Goal: Transaction & Acquisition: Purchase product/service

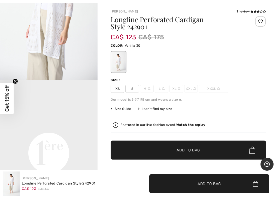
scroll to position [214, 0]
click at [86, 122] on video "Your browser does not support the video tag." at bounding box center [48, 105] width 97 height 49
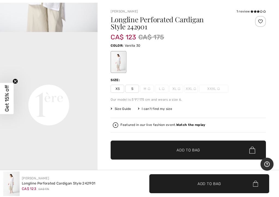
scroll to position [261, 0]
click at [89, 82] on video "Your browser does not support the video tag." at bounding box center [48, 57] width 97 height 49
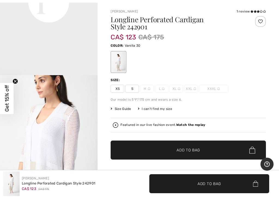
scroll to position [367, 0]
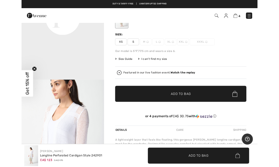
scroll to position [0, 0]
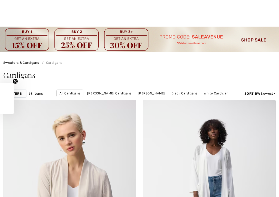
checkbox input "true"
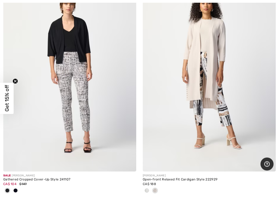
scroll to position [1751, 0]
click at [227, 99] on img at bounding box center [209, 72] width 133 height 199
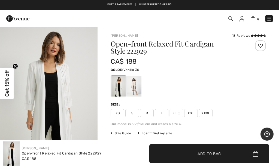
click at [243, 104] on div "Size:" at bounding box center [187, 104] width 155 height 5
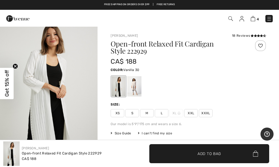
scroll to position [447, 0]
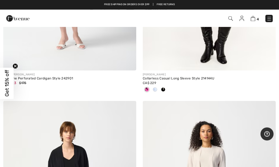
scroll to position [1632, 0]
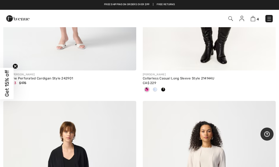
click at [271, 17] on img at bounding box center [268, 18] width 5 height 5
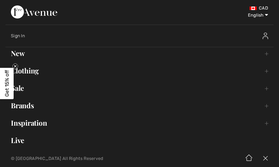
click at [35, 70] on link "Clothing Toggle submenu" at bounding box center [139, 71] width 268 height 12
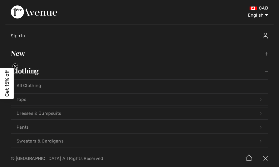
click at [28, 96] on link "Tops Open submenu" at bounding box center [139, 100] width 256 height 12
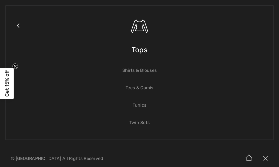
click at [149, 87] on link "Tees & Camis" at bounding box center [139, 88] width 256 height 12
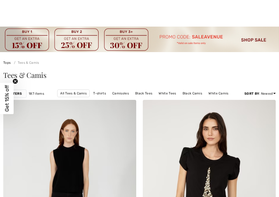
checkbox input "true"
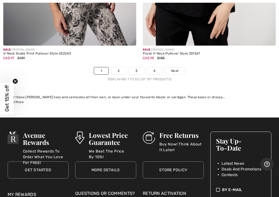
scroll to position [5906, 0]
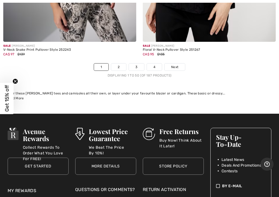
click at [121, 65] on link "2" at bounding box center [118, 67] width 15 height 7
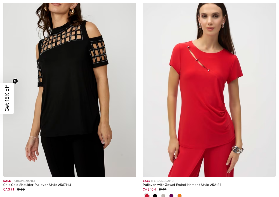
checkbox input "true"
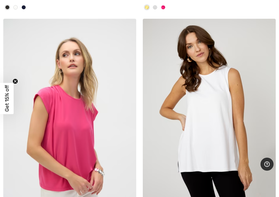
scroll to position [4080, 0]
click at [223, 119] on img at bounding box center [209, 117] width 133 height 199
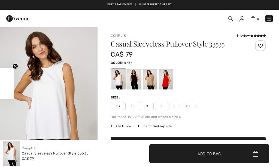
checkbox input "true"
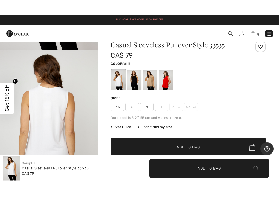
scroll to position [12, 0]
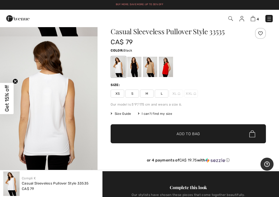
click at [138, 73] on div at bounding box center [134, 67] width 14 height 20
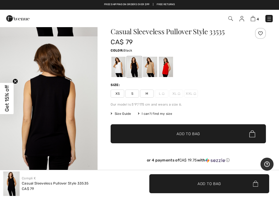
scroll to position [125, 0]
click at [153, 69] on div at bounding box center [150, 67] width 14 height 20
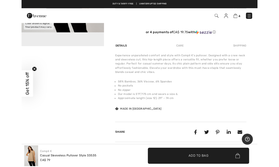
scroll to position [0, 0]
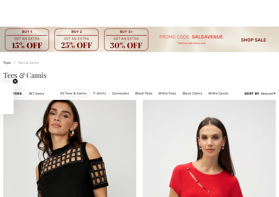
checkbox input "true"
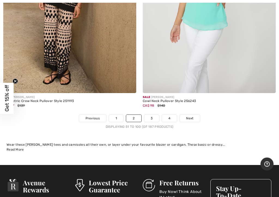
scroll to position [5873, 0]
click at [154, 115] on link "3" at bounding box center [151, 118] width 15 height 7
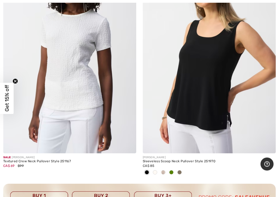
scroll to position [1293, 0]
click at [102, 129] on img at bounding box center [69, 54] width 133 height 199
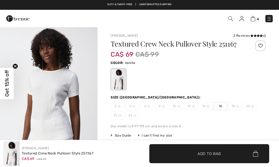
checkbox input "true"
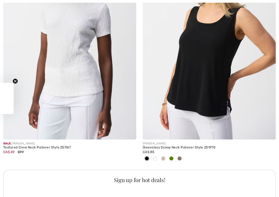
checkbox input "true"
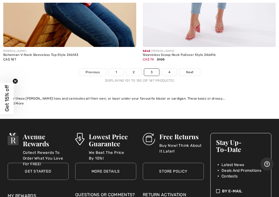
scroll to position [5955, 0]
click at [169, 70] on link "4" at bounding box center [169, 72] width 15 height 7
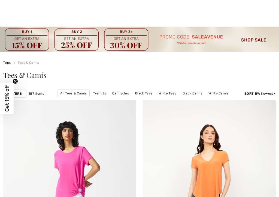
checkbox input "true"
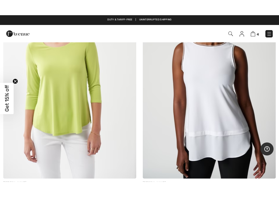
scroll to position [4112, 0]
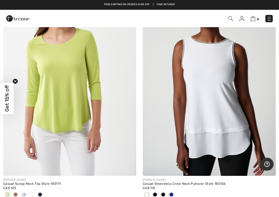
click at [234, 106] on img at bounding box center [209, 76] width 133 height 199
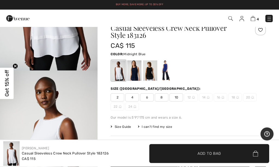
scroll to position [16, 0]
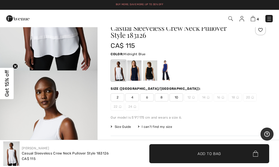
click at [136, 69] on div at bounding box center [134, 70] width 14 height 20
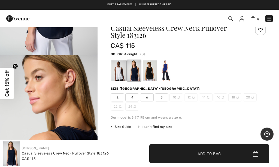
scroll to position [387, 0]
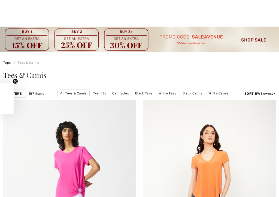
checkbox input "true"
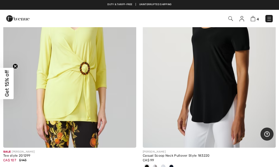
scroll to position [3899, 0]
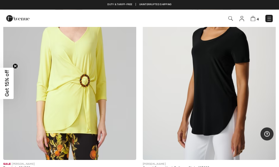
click at [269, 17] on img at bounding box center [268, 18] width 5 height 5
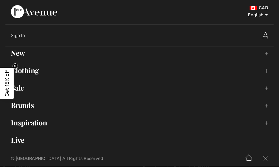
scroll to position [3899, 0]
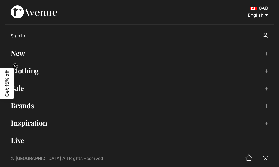
click at [31, 104] on link "Brands Open submenu" at bounding box center [139, 106] width 268 height 12
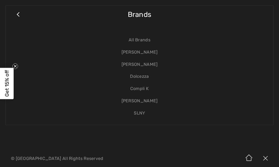
click at [139, 77] on link "Dolcezza" at bounding box center [139, 76] width 256 height 12
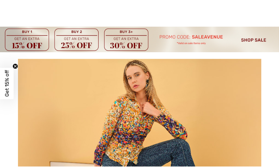
checkbox input "true"
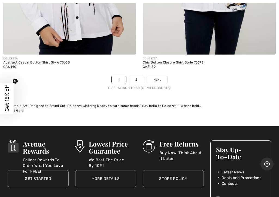
scroll to position [5914, 0]
click at [141, 76] on link "2" at bounding box center [136, 79] width 15 height 7
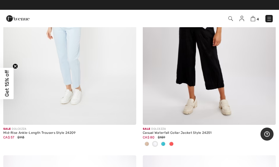
scroll to position [4908, 0]
